Goal: Information Seeking & Learning: Learn about a topic

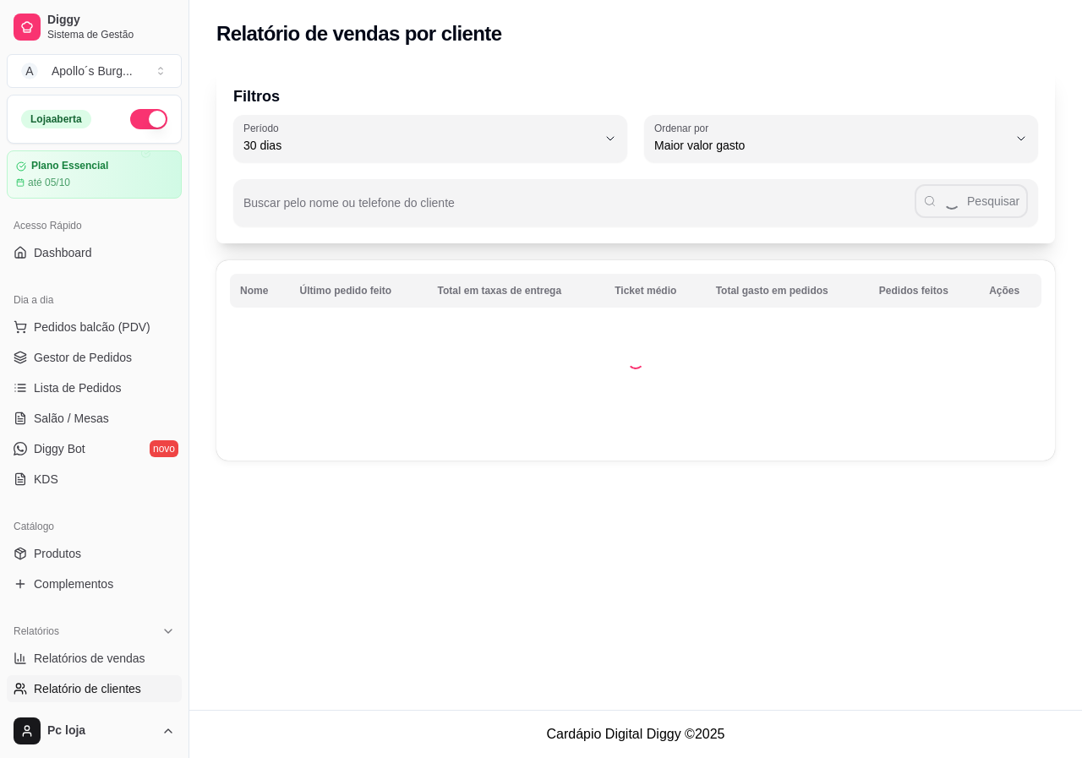
select select "30"
select select "HIGHEST_TOTAL_SPENT_WITH_ORDERS"
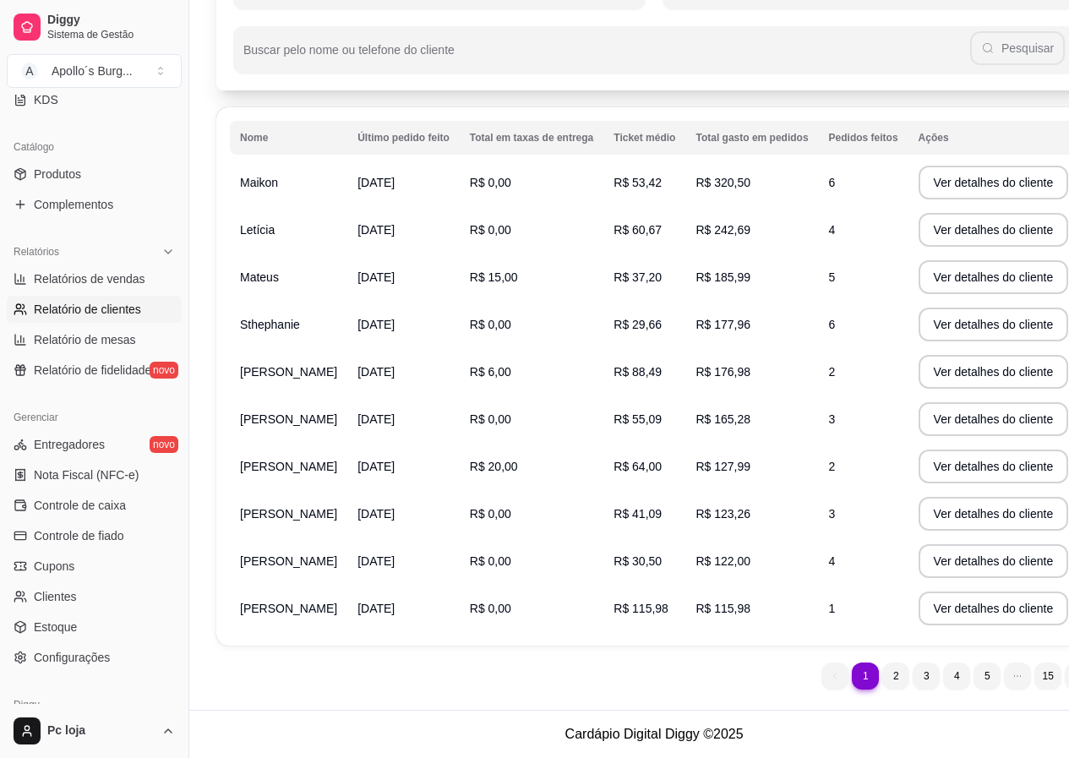
scroll to position [373, 0]
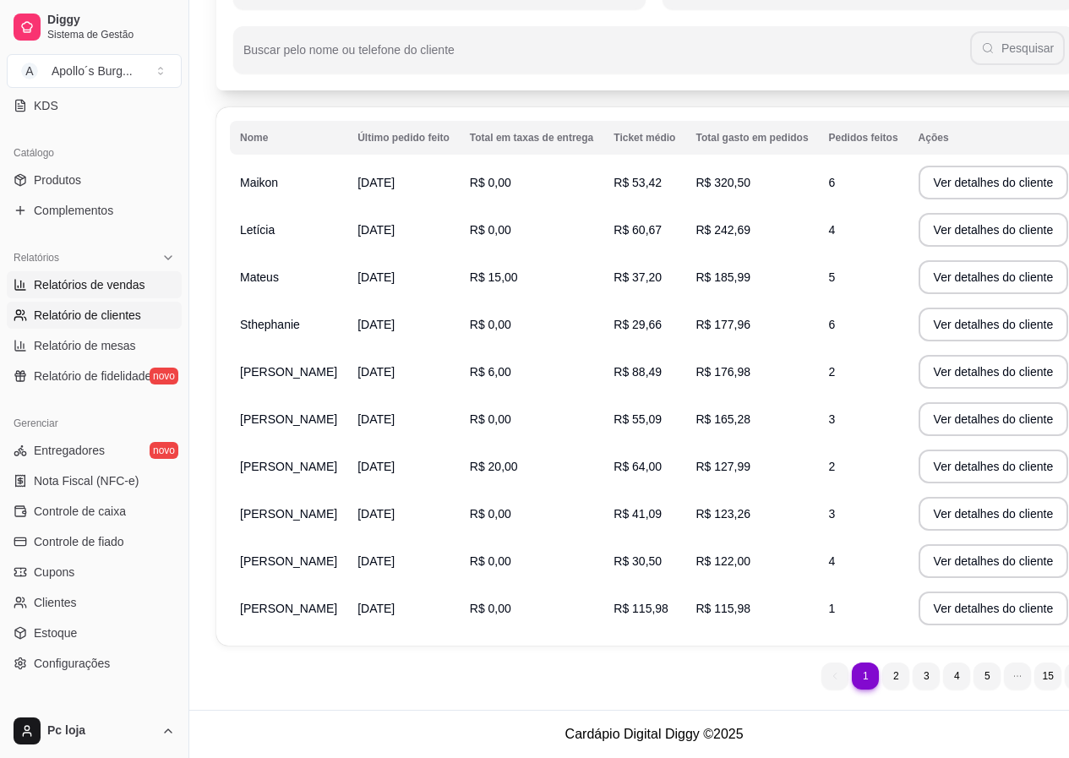
click at [94, 288] on span "Relatórios de vendas" at bounding box center [90, 284] width 112 height 17
select select "ALL"
select select "0"
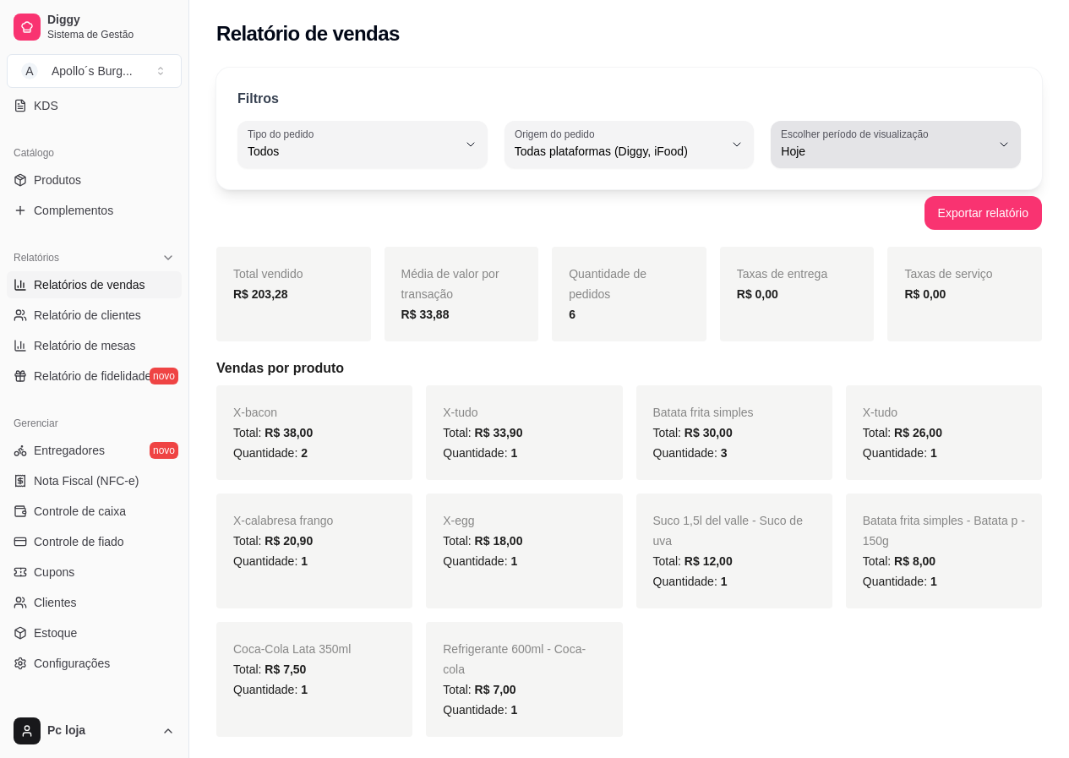
click at [857, 150] on span "Hoje" at bounding box center [886, 151] width 210 height 17
click at [865, 359] on span "Customizado" at bounding box center [888, 357] width 198 height 16
type input "-1"
select select "-1"
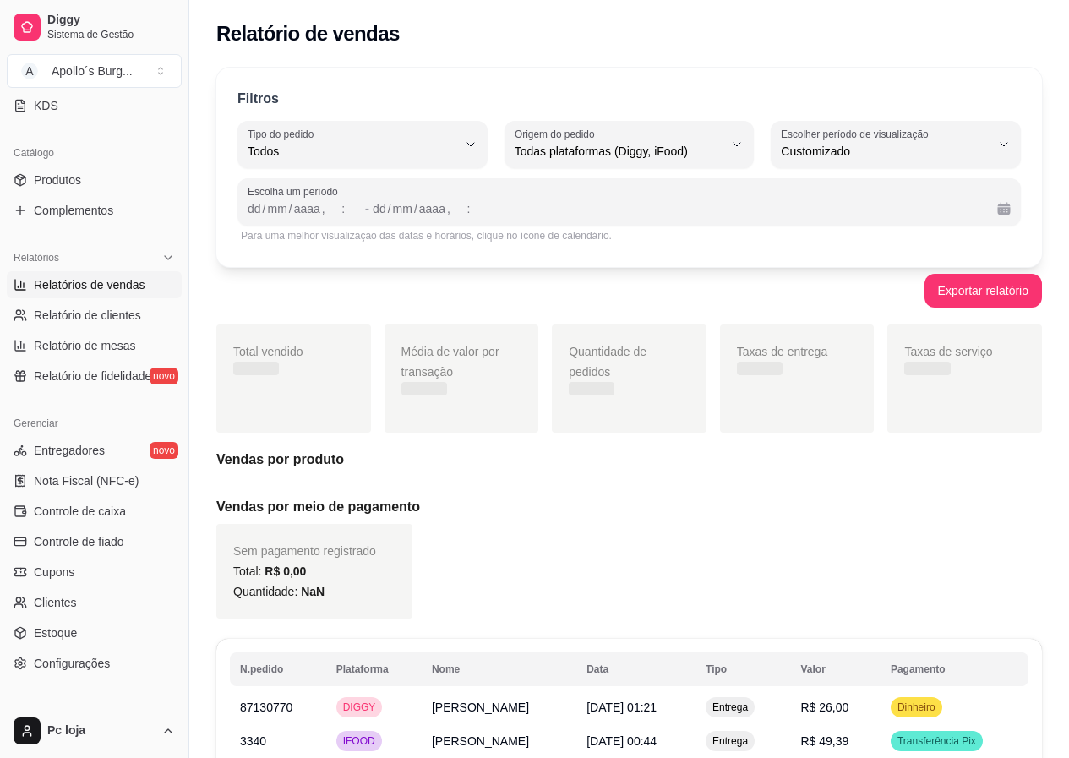
scroll to position [16, 0]
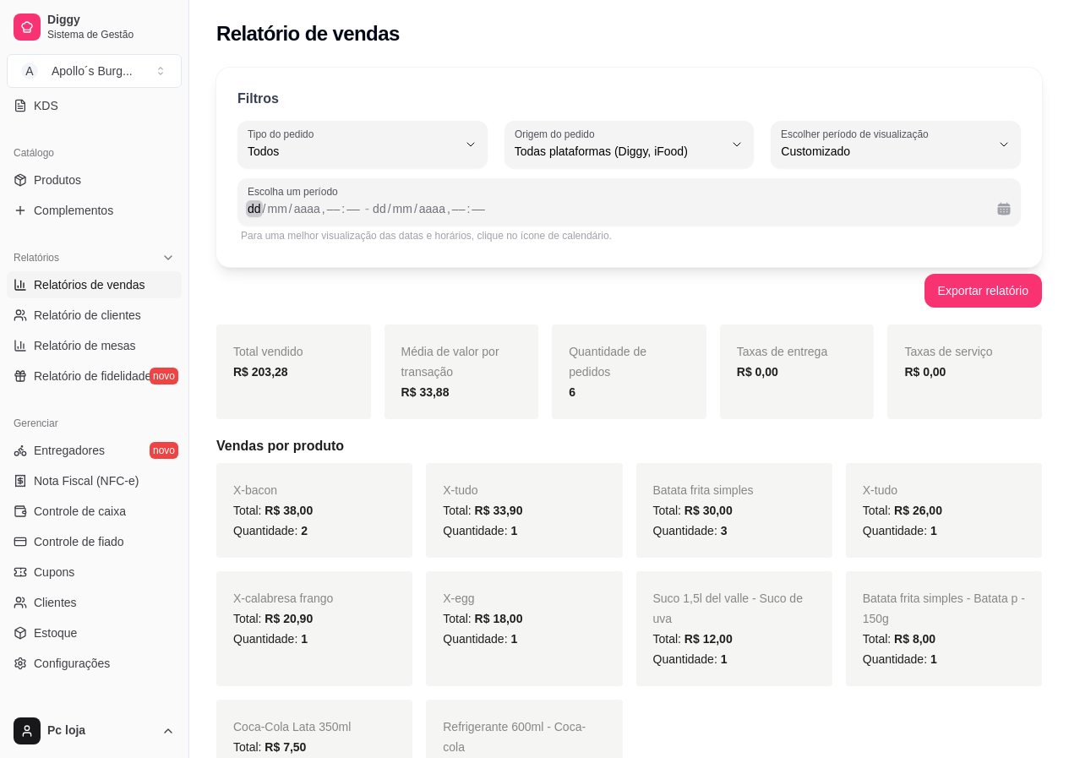
click at [259, 216] on div "dd" at bounding box center [254, 208] width 17 height 17
drag, startPoint x: 247, startPoint y: 212, endPoint x: 255, endPoint y: 211, distance: 8.5
click at [246, 212] on div "dd" at bounding box center [254, 208] width 17 height 17
click at [256, 210] on div "dd" at bounding box center [254, 208] width 17 height 17
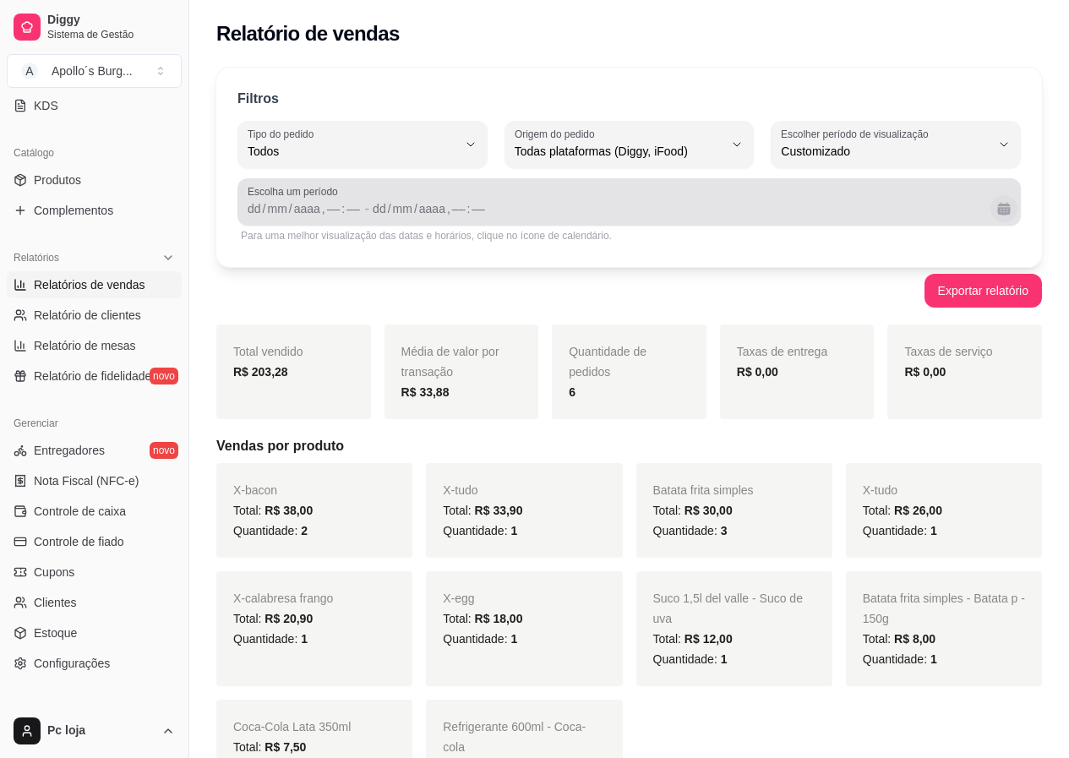
click at [1011, 209] on button "Calendário" at bounding box center [1003, 208] width 27 height 27
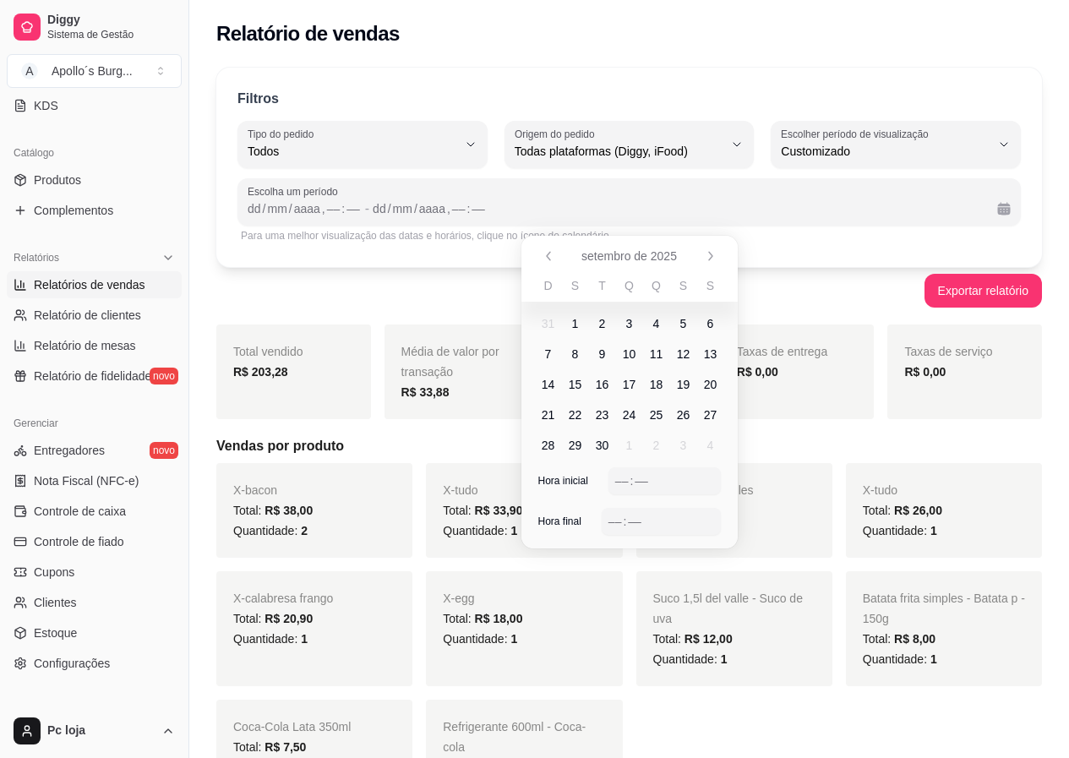
click at [576, 385] on span "15" at bounding box center [576, 384] width 14 height 17
click at [710, 379] on span "20" at bounding box center [711, 384] width 14 height 17
click at [896, 263] on div "Filtros ALL Tipo do pedido Todos Entrega Retirada Mesa Consumo local Tipo do pe…" at bounding box center [629, 167] width 826 height 199
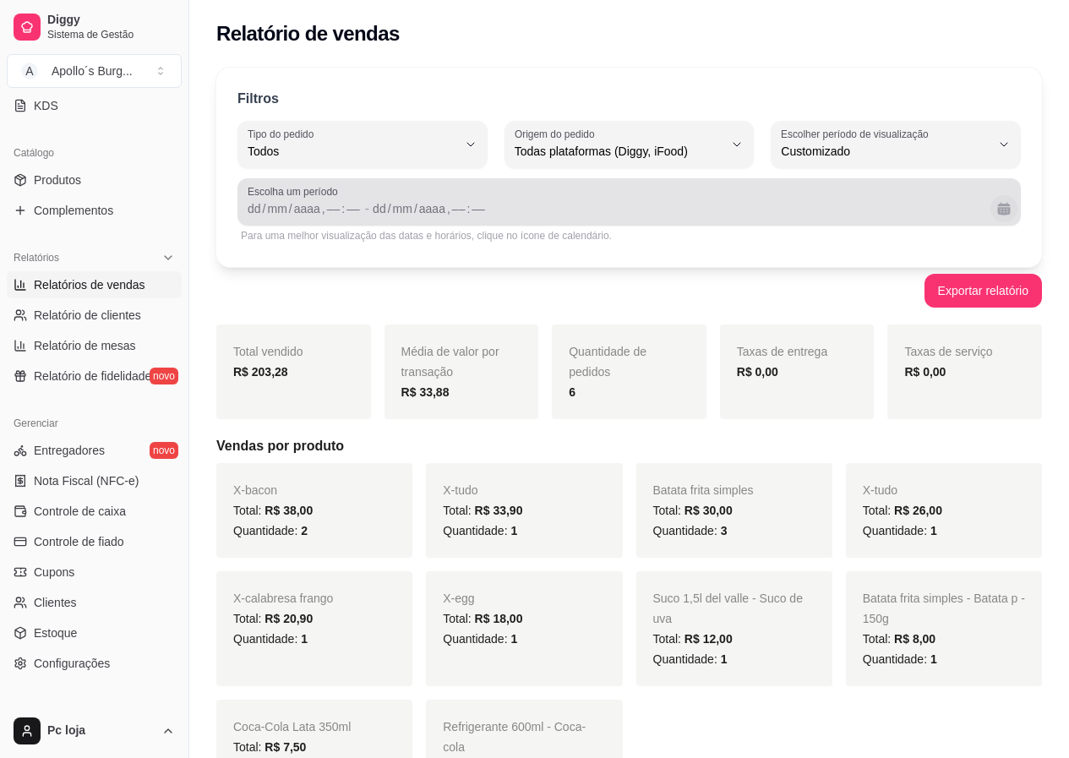
click at [999, 210] on button "Calendário" at bounding box center [1003, 208] width 27 height 27
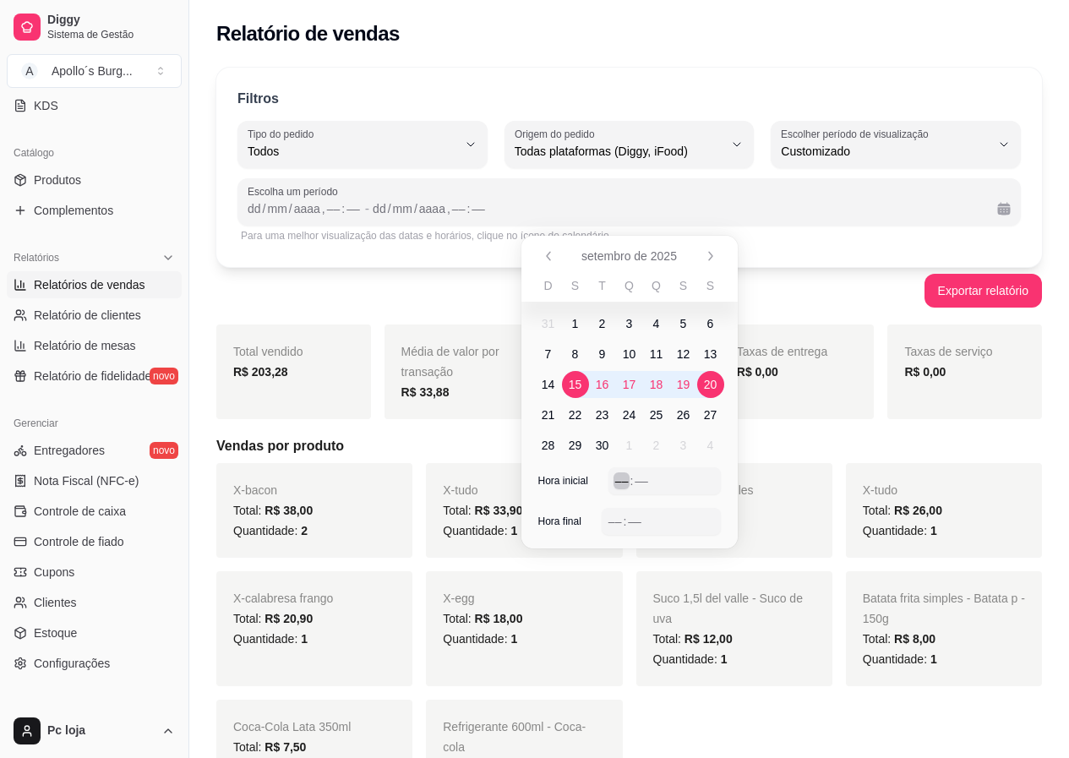
click at [624, 481] on div "––" at bounding box center [621, 480] width 17 height 17
click at [623, 516] on div ":" at bounding box center [624, 521] width 7 height 17
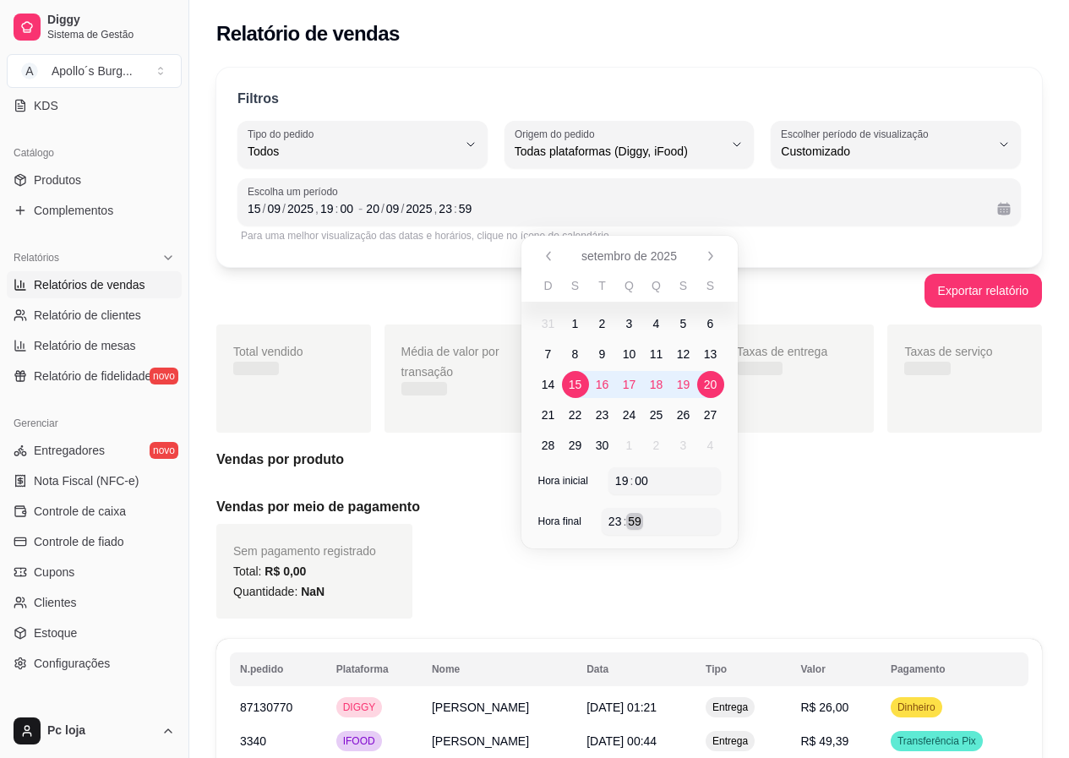
click at [689, 516] on div "23 : 59" at bounding box center [661, 521] width 106 height 20
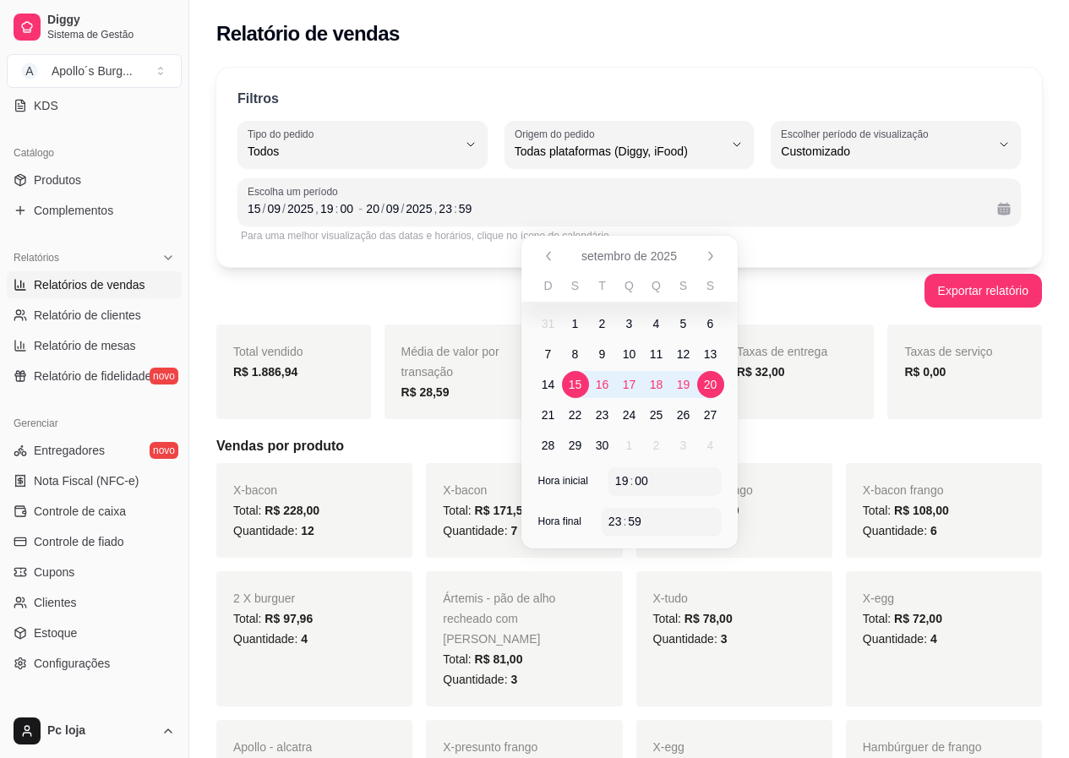
click at [790, 491] on div "X-calabresa frango Total: R$ 171,20 Quantidade: 8" at bounding box center [734, 510] width 196 height 95
